Goal: Check status: Check status

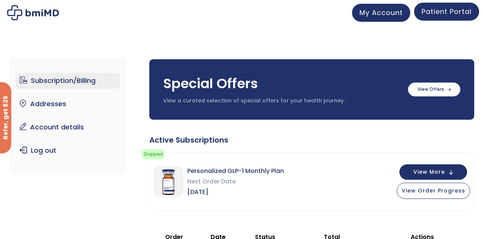
click at [449, 9] on span "Patient Portal" at bounding box center [446, 11] width 50 height 9
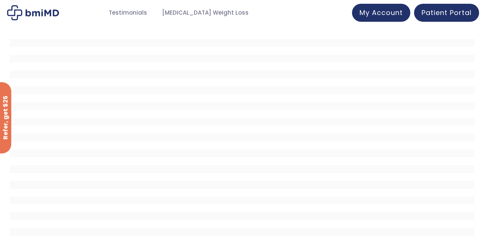
scroll to position [17, 0]
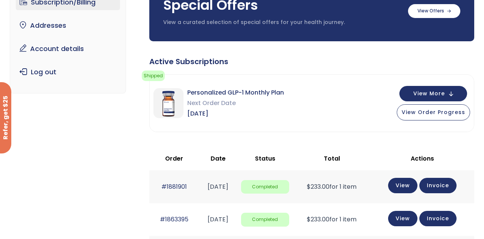
scroll to position [82, 0]
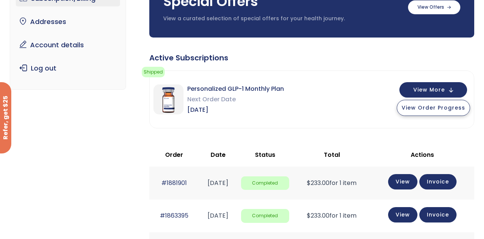
click at [446, 106] on span "View Order Progress" at bounding box center [433, 108] width 64 height 8
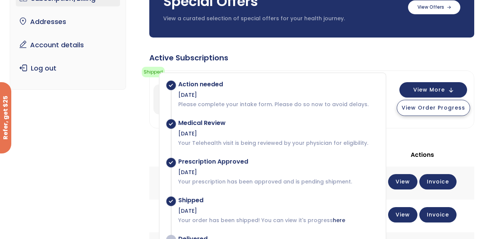
click at [446, 106] on span "View Order Progress" at bounding box center [433, 108] width 64 height 8
click at [424, 90] on span "View More" at bounding box center [429, 89] width 32 height 5
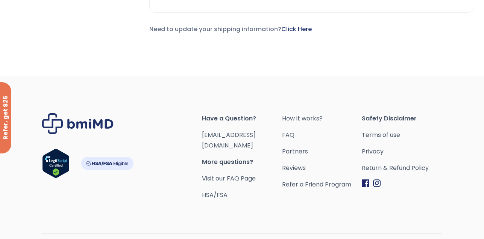
scroll to position [778, 0]
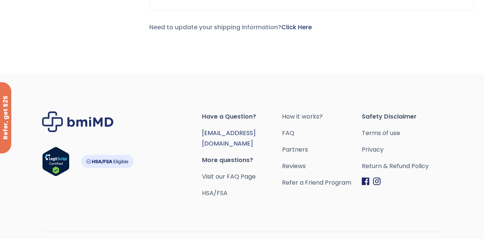
click at [234, 129] on link "[EMAIL_ADDRESS][DOMAIN_NAME]" at bounding box center [229, 138] width 54 height 19
